Goal: Check status: Check status

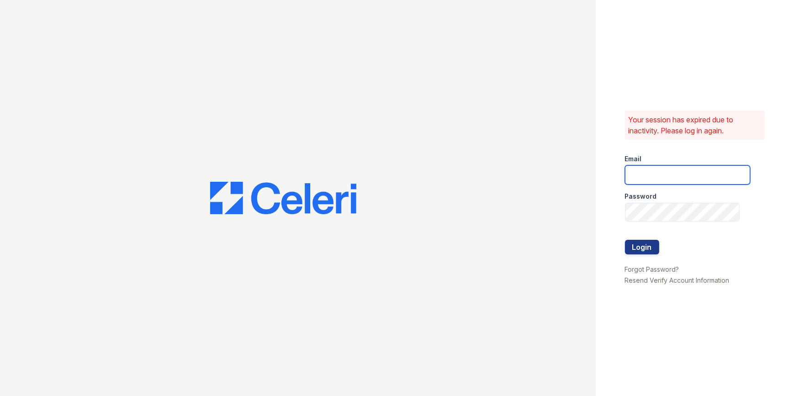
click at [655, 182] on input "email" at bounding box center [687, 174] width 125 height 19
type input "mimi@jaygroupny.com"
click at [644, 248] on button "Login" at bounding box center [642, 247] width 34 height 15
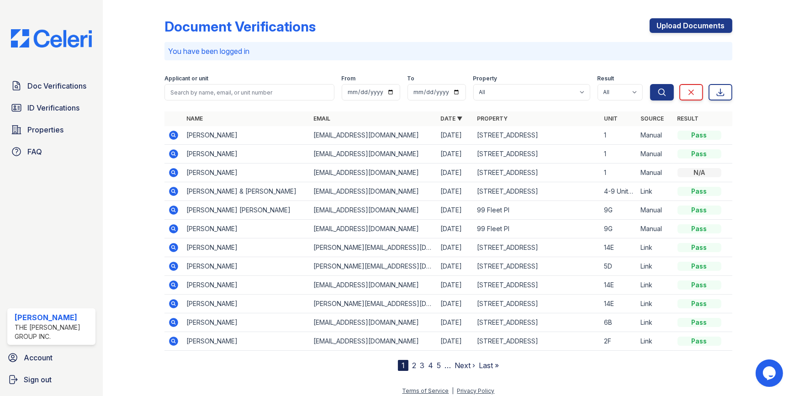
click at [174, 135] on icon at bounding box center [173, 135] width 9 height 9
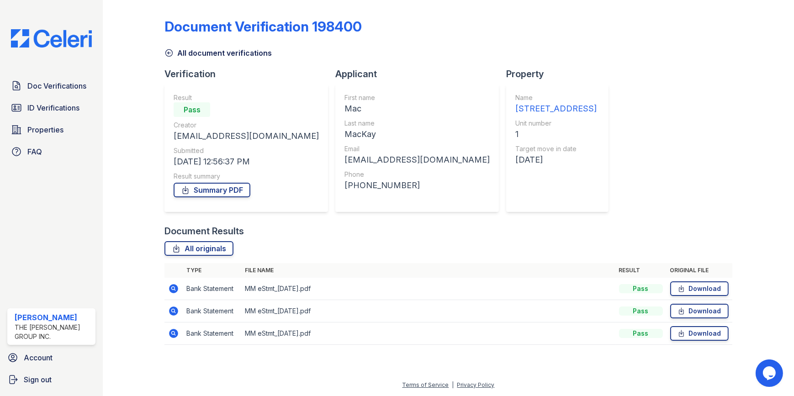
click at [173, 332] on icon at bounding box center [173, 333] width 2 height 2
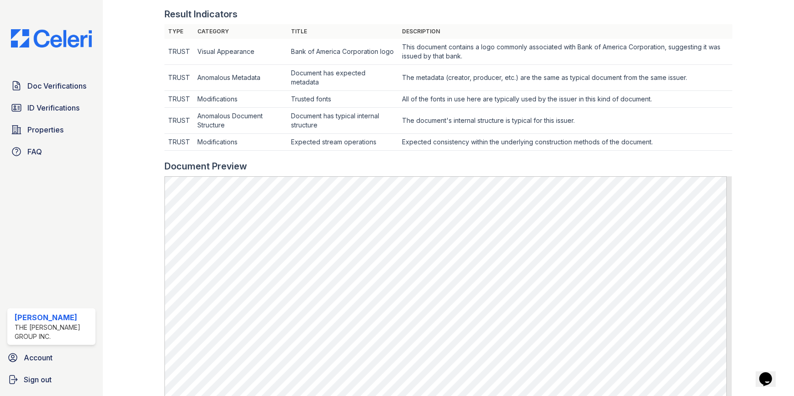
scroll to position [224, 0]
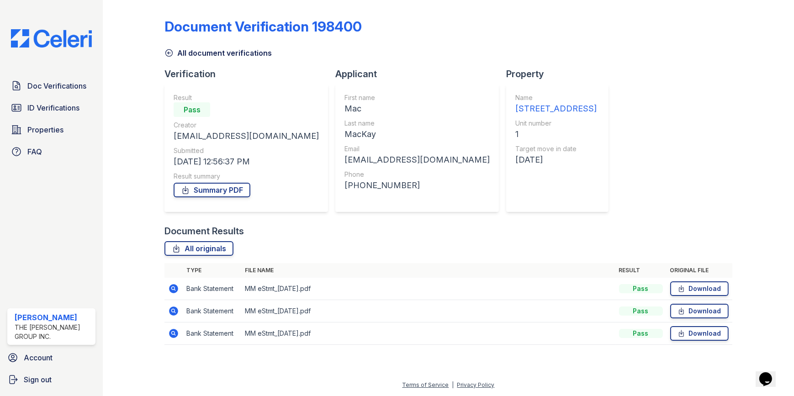
click at [173, 308] on icon at bounding box center [173, 310] width 9 height 9
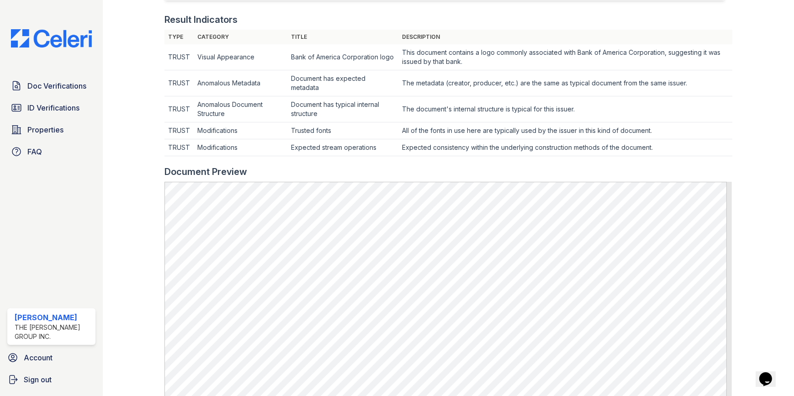
scroll to position [332, 0]
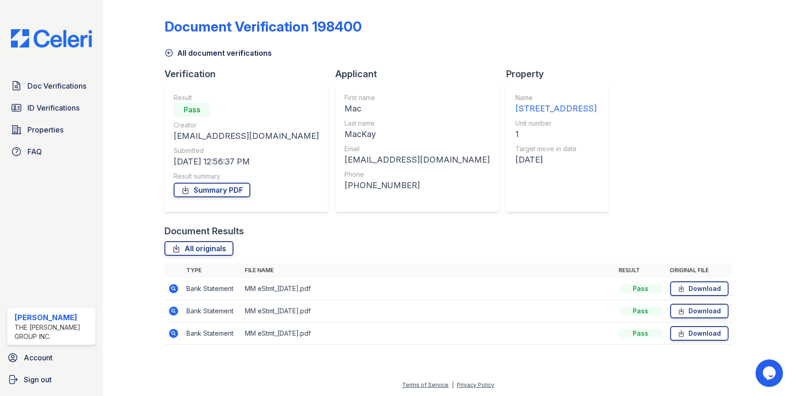
drag, startPoint x: 305, startPoint y: 290, endPoint x: 316, endPoint y: 289, distance: 12.0
click at [316, 289] on td "MM eStmt_[DATE].pdf" at bounding box center [428, 289] width 374 height 22
click at [171, 290] on icon at bounding box center [173, 288] width 9 height 9
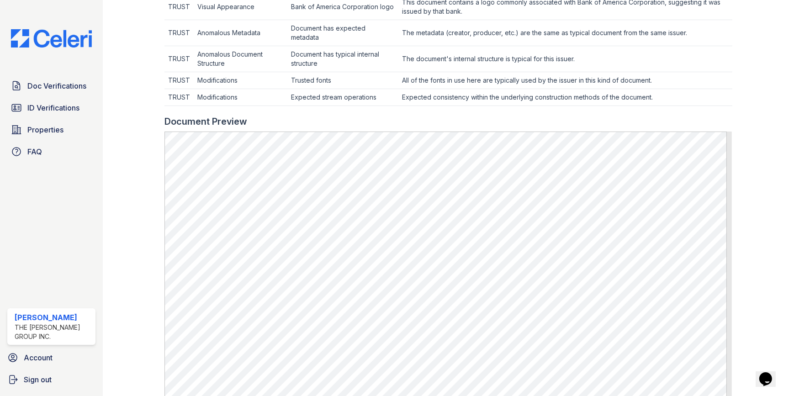
scroll to position [457, 0]
